Goal: Information Seeking & Learning: Learn about a topic

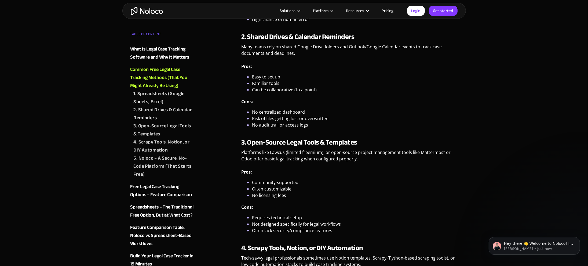
scroll to position [859, 0]
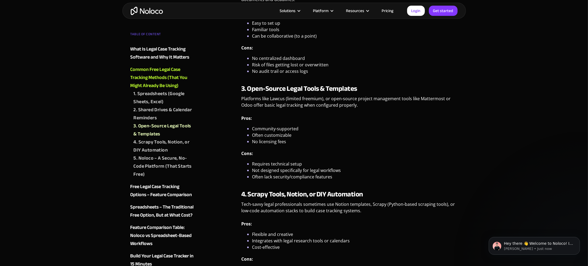
click at [281, 99] on p "Platforms like Lawcus (limited freemium), or open-source project management too…" at bounding box center [349, 103] width 217 height 17
copy p "Lawcus"
click at [291, 106] on p "Platforms like Lawcus (limited freemium), or open-source project management too…" at bounding box center [349, 103] width 217 height 17
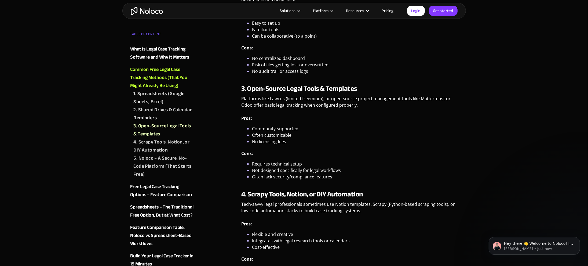
click at [307, 106] on p "Platforms like Lawcus (limited freemium), or open-source project management too…" at bounding box center [349, 103] width 217 height 17
click at [281, 209] on p "Tech-savvy legal professionals sometimes use Notion templates, Scrapy (Python-b…" at bounding box center [349, 209] width 217 height 17
click at [299, 208] on p "Tech-savvy legal professionals sometimes use Notion templates, Scrapy (Python-b…" at bounding box center [349, 209] width 217 height 17
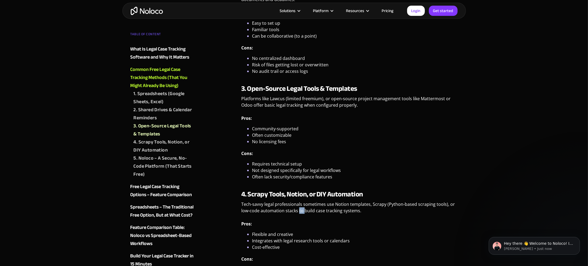
click at [299, 208] on p "Tech-savvy legal professionals sometimes use Notion templates, Scrapy (Python-b…" at bounding box center [349, 209] width 217 height 17
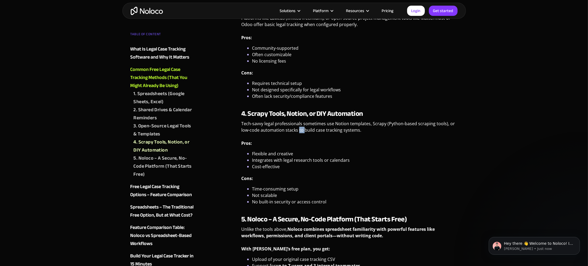
scroll to position [994, 0]
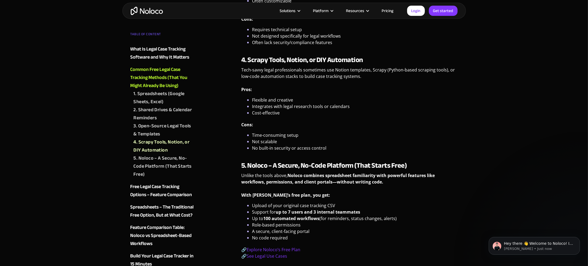
click at [317, 166] on strong "5. Noloco – A Secure, No-Code Platform (That Starts Free)" at bounding box center [324, 165] width 166 height 13
click at [339, 164] on strong "5. Noloco – A Secure, No-Code Platform (That Starts Free)" at bounding box center [324, 165] width 166 height 13
click at [263, 180] on strong "Noloco combines spreadsheet familiarity with powerful features like workflows, …" at bounding box center [338, 178] width 194 height 12
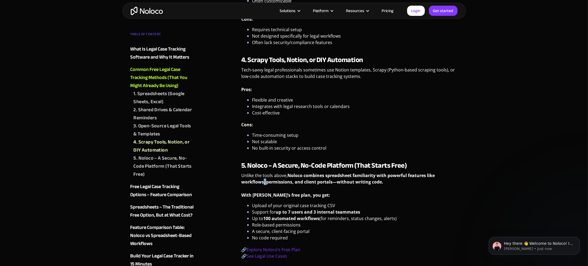
click at [263, 180] on strong "Noloco combines spreadsheet familiarity with powerful features like workflows, …" at bounding box center [338, 178] width 194 height 12
click at [295, 175] on strong "Noloco combines spreadsheet familiarity with powerful features like workflows, …" at bounding box center [338, 178] width 194 height 12
click at [322, 175] on strong "Noloco combines spreadsheet familiarity with powerful features like workflows, …" at bounding box center [338, 178] width 194 height 12
click at [329, 176] on strong "Noloco combines spreadsheet familiarity with powerful features like workflows, …" at bounding box center [338, 178] width 194 height 12
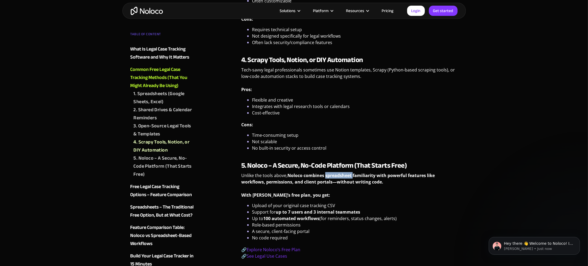
click at [329, 176] on strong "Noloco combines spreadsheet familiarity with powerful features like workflows, …" at bounding box center [338, 178] width 194 height 12
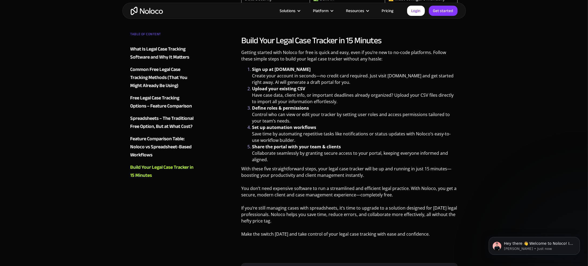
scroll to position [2229, 0]
